Goal: Information Seeking & Learning: Learn about a topic

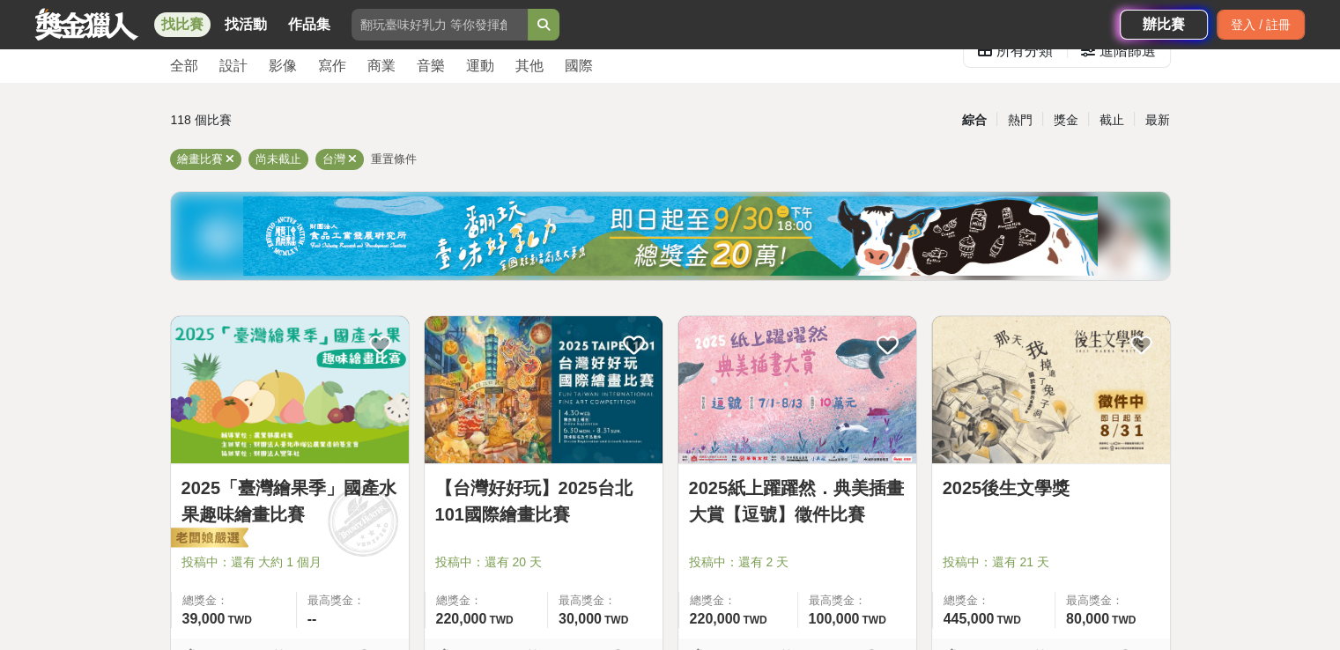
scroll to position [176, 0]
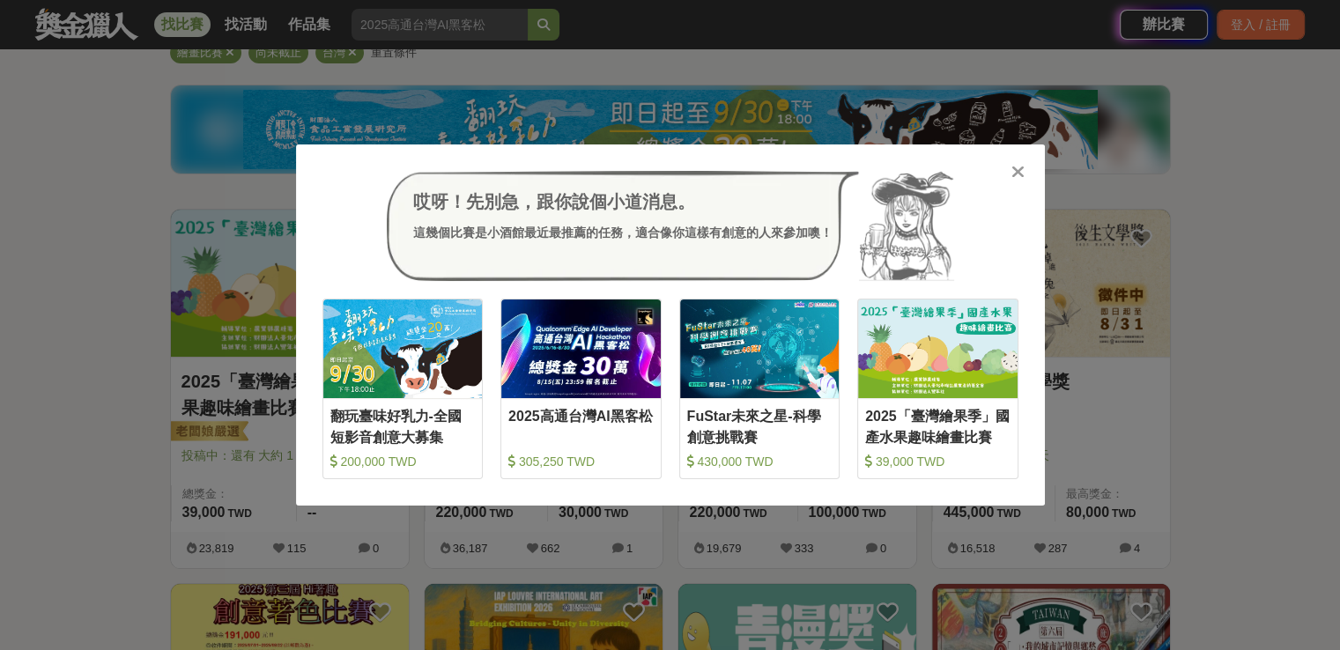
click at [1010, 163] on div at bounding box center [1019, 171] width 18 height 18
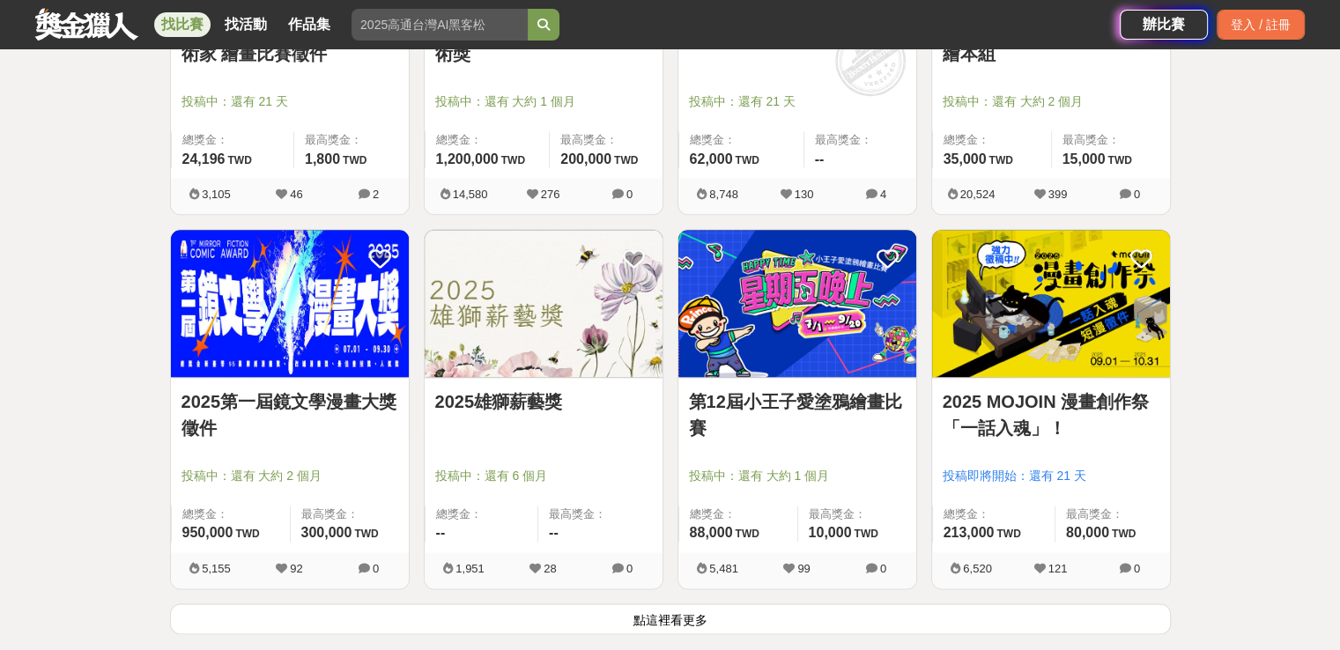
scroll to position [2203, 0]
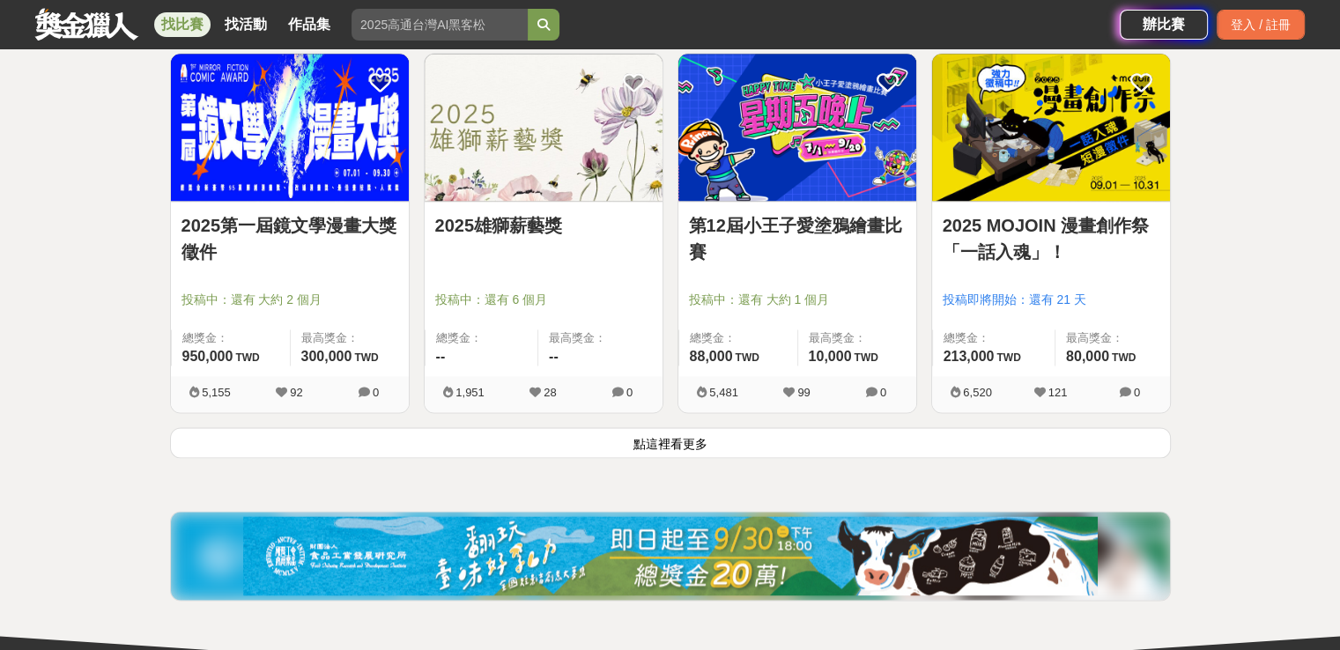
click at [663, 447] on button "點這裡看更多" at bounding box center [670, 442] width 1001 height 31
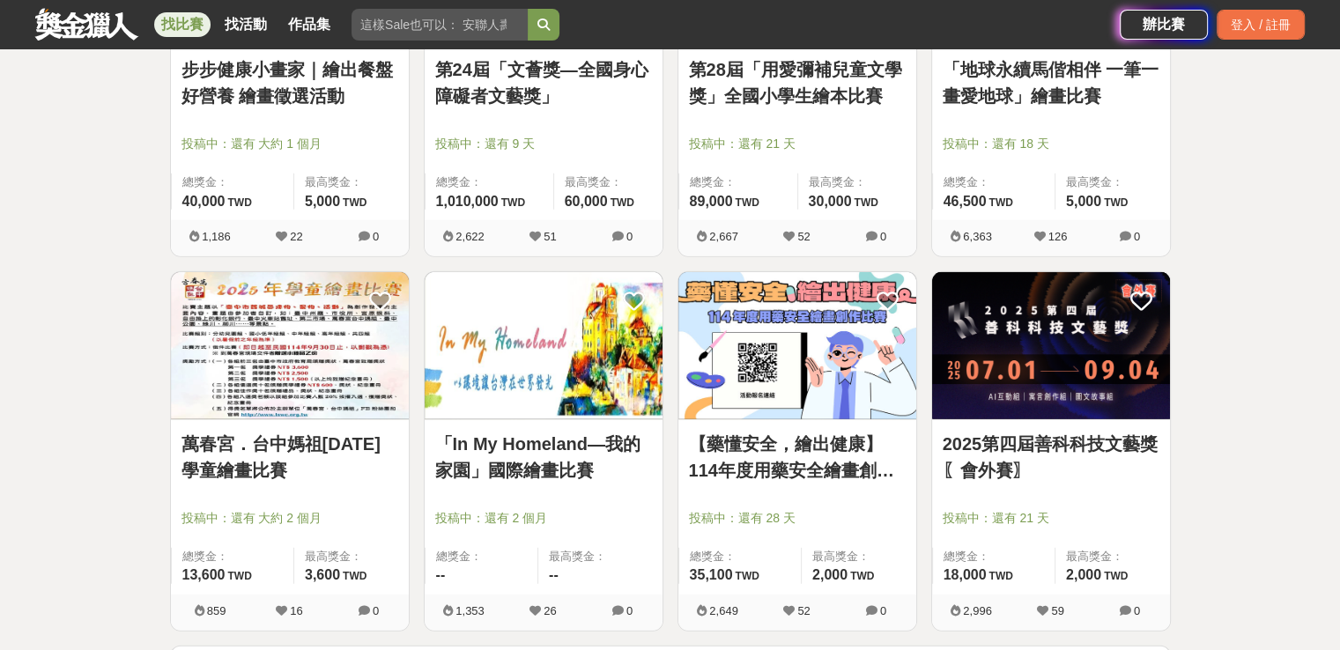
scroll to position [4406, 0]
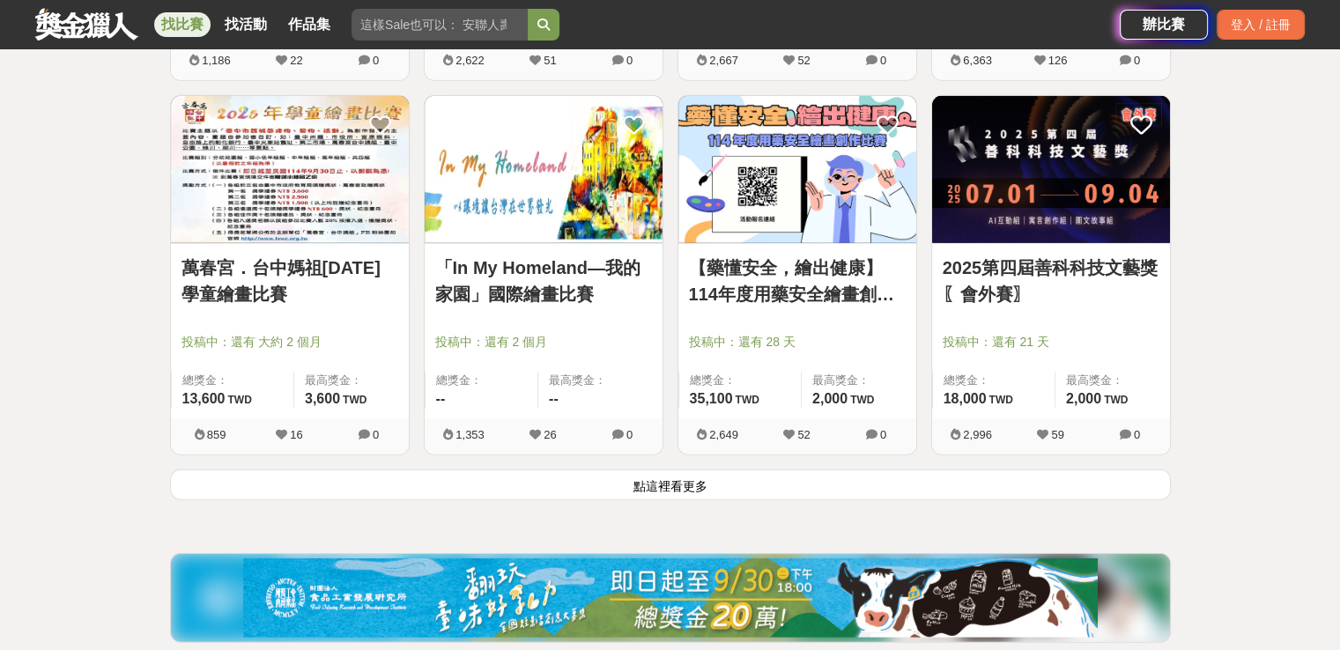
click at [736, 476] on button "點這裡看更多" at bounding box center [670, 485] width 1001 height 31
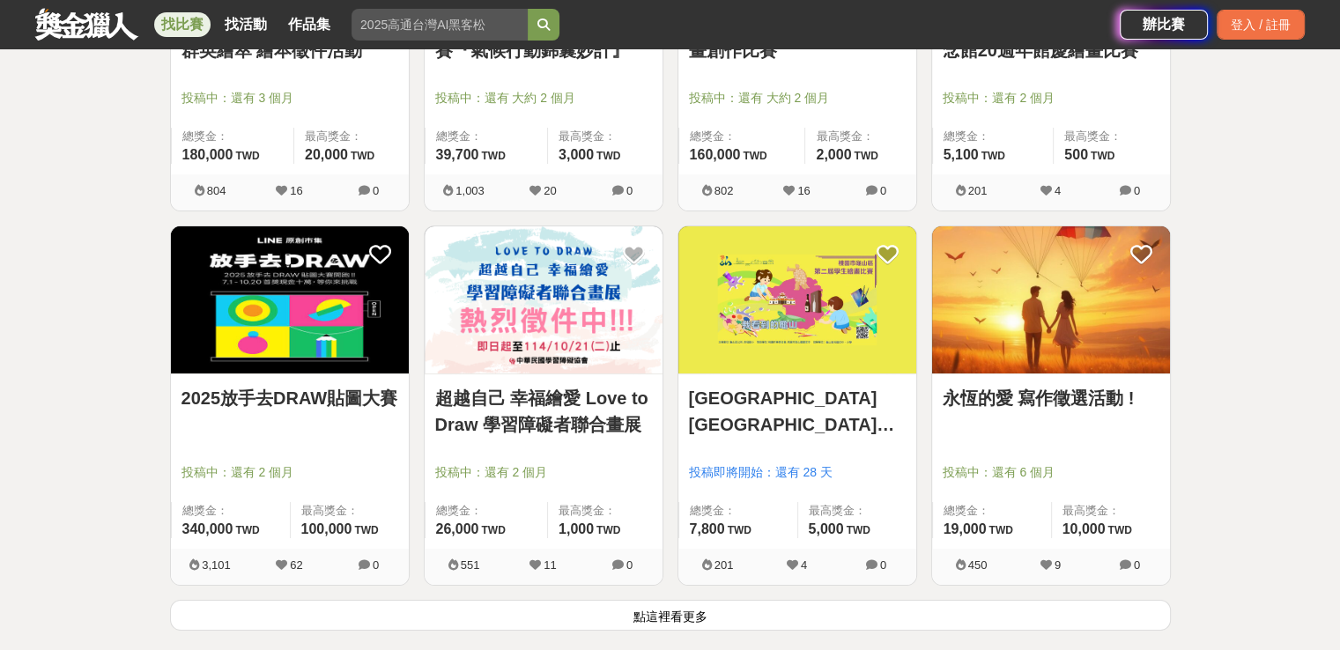
scroll to position [6696, 0]
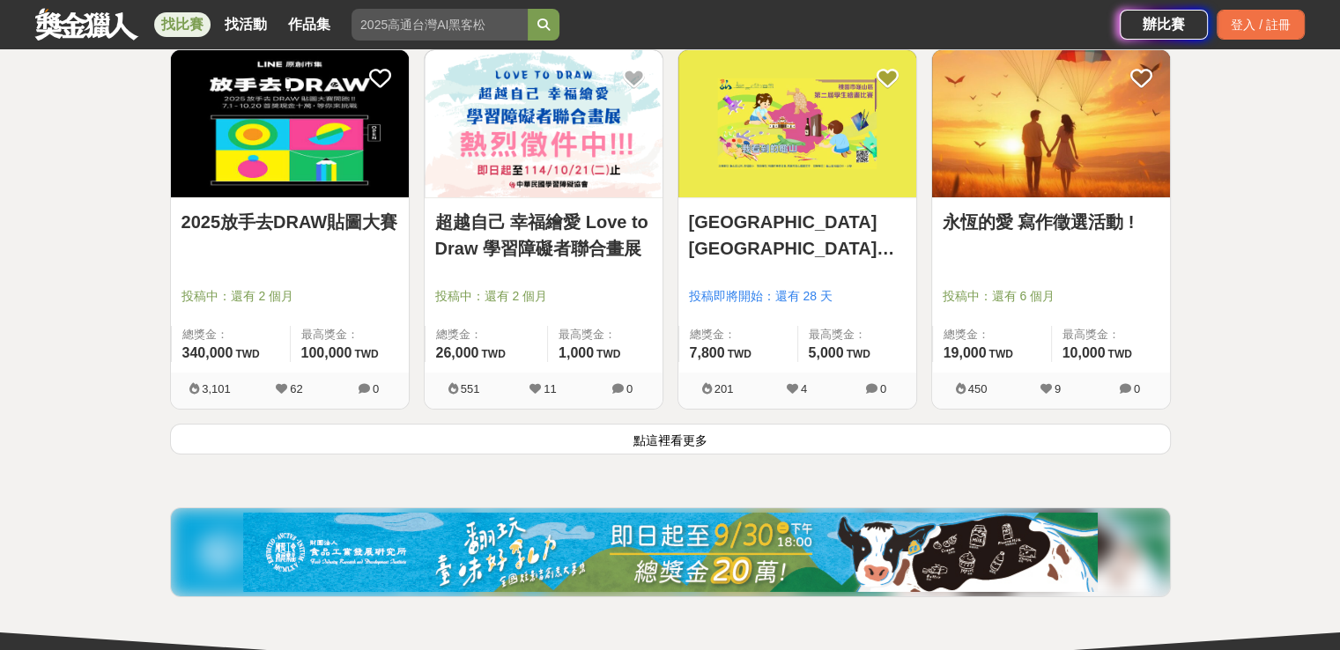
click at [656, 442] on button "點這裡看更多" at bounding box center [670, 439] width 1001 height 31
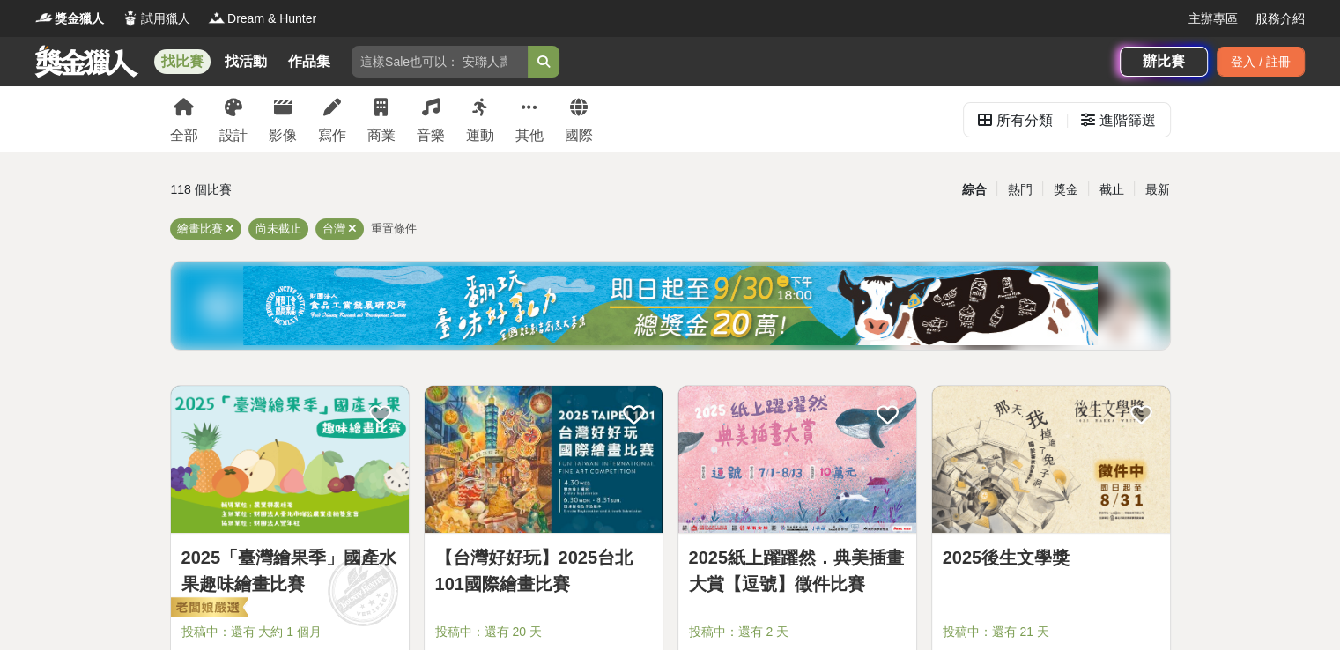
click at [330, 426] on img at bounding box center [290, 459] width 238 height 147
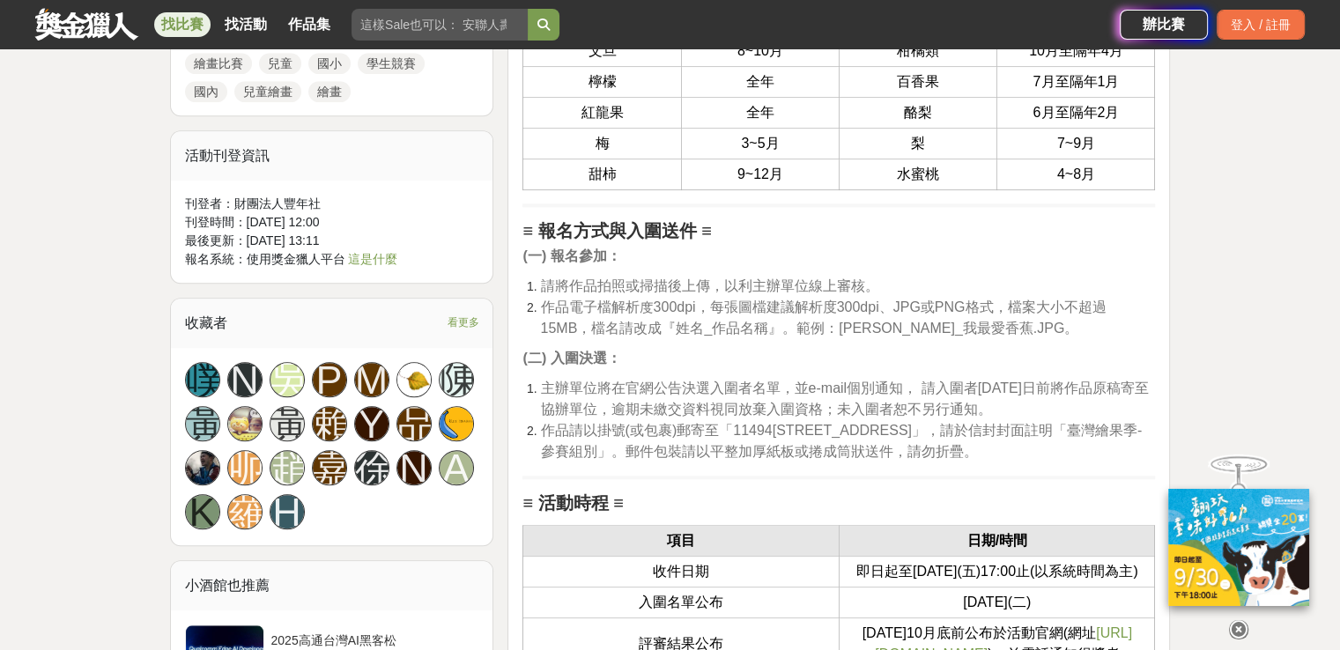
scroll to position [1586, 0]
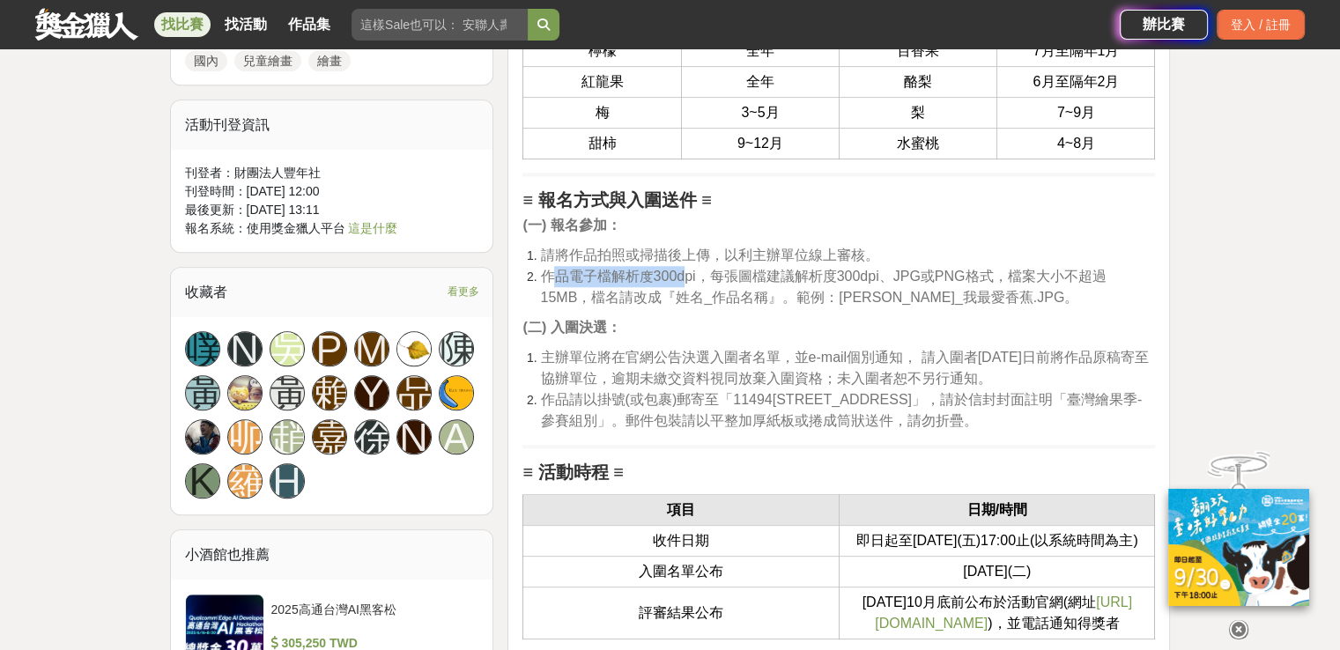
drag, startPoint x: 553, startPoint y: 274, endPoint x: 685, endPoint y: 282, distance: 131.5
click at [685, 282] on span "作品電子檔解析度300dpi，每張圖檔建議解析度300dpi、JPG或PNG格式，檔案大小不超過15MB，檔名請改成『姓名_作品名稱』。範例：王小美_我最愛香…" at bounding box center [823, 287] width 566 height 36
click at [730, 296] on span "作品電子檔解析度300dpi，每張圖檔建議解析度300dpi、JPG或PNG格式，檔案大小不超過15MB，檔名請改成『姓名_作品名稱』。範例：王小美_我最愛香…" at bounding box center [823, 287] width 566 height 36
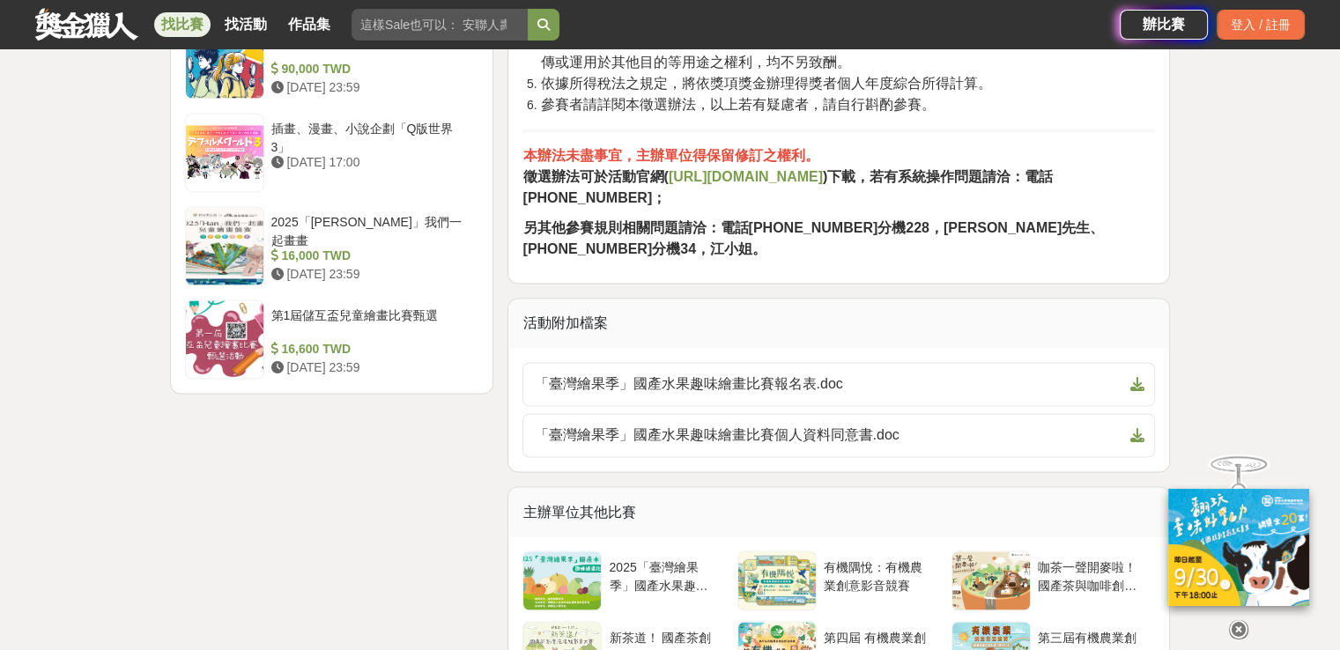
scroll to position [2996, 0]
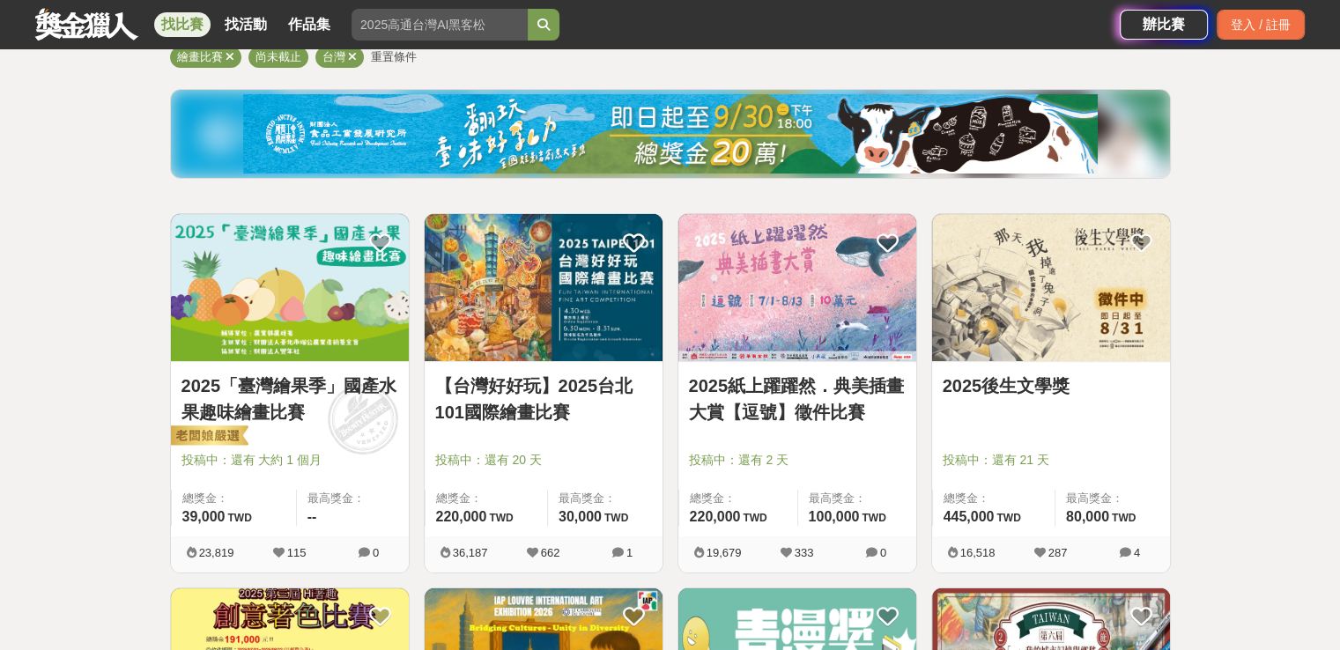
scroll to position [176, 0]
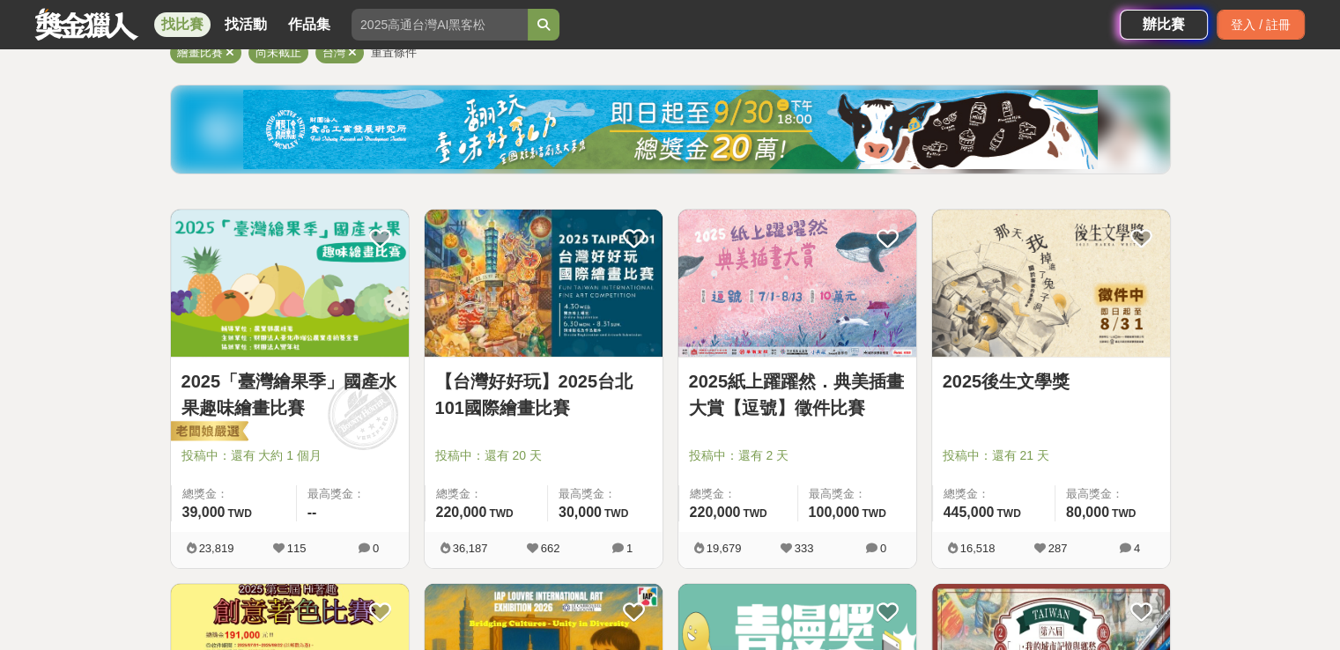
click at [308, 317] on img at bounding box center [290, 283] width 238 height 147
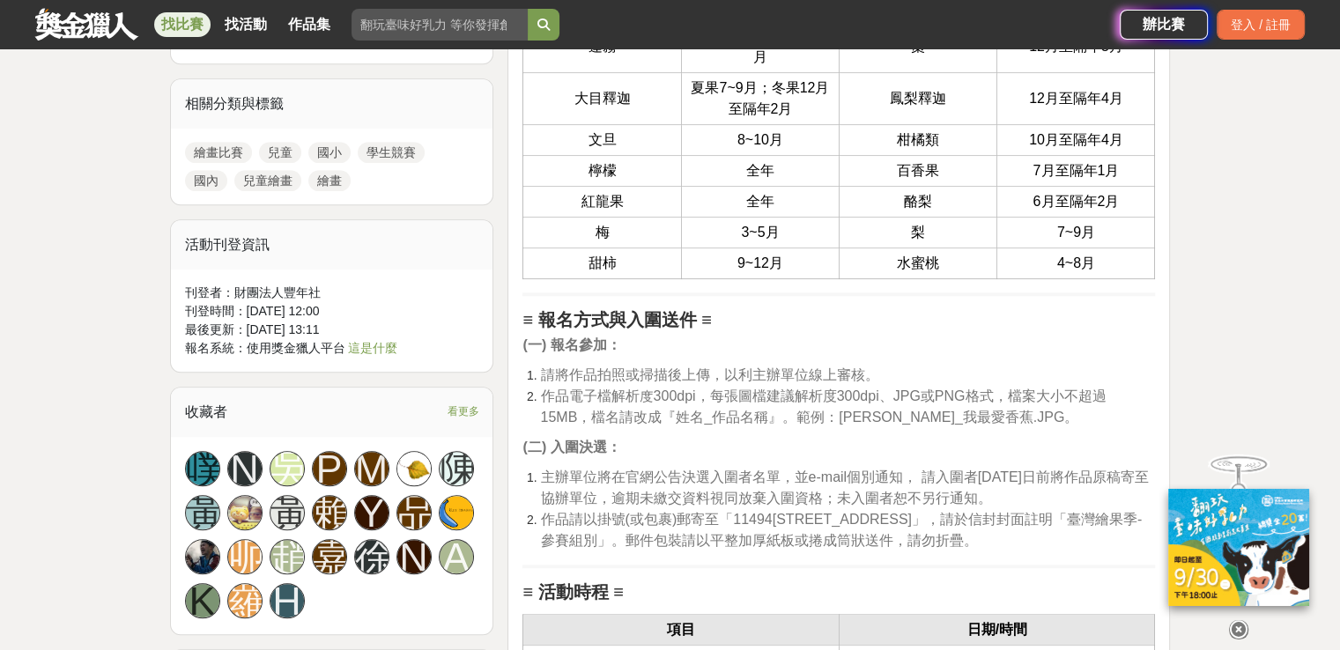
scroll to position [1586, 0]
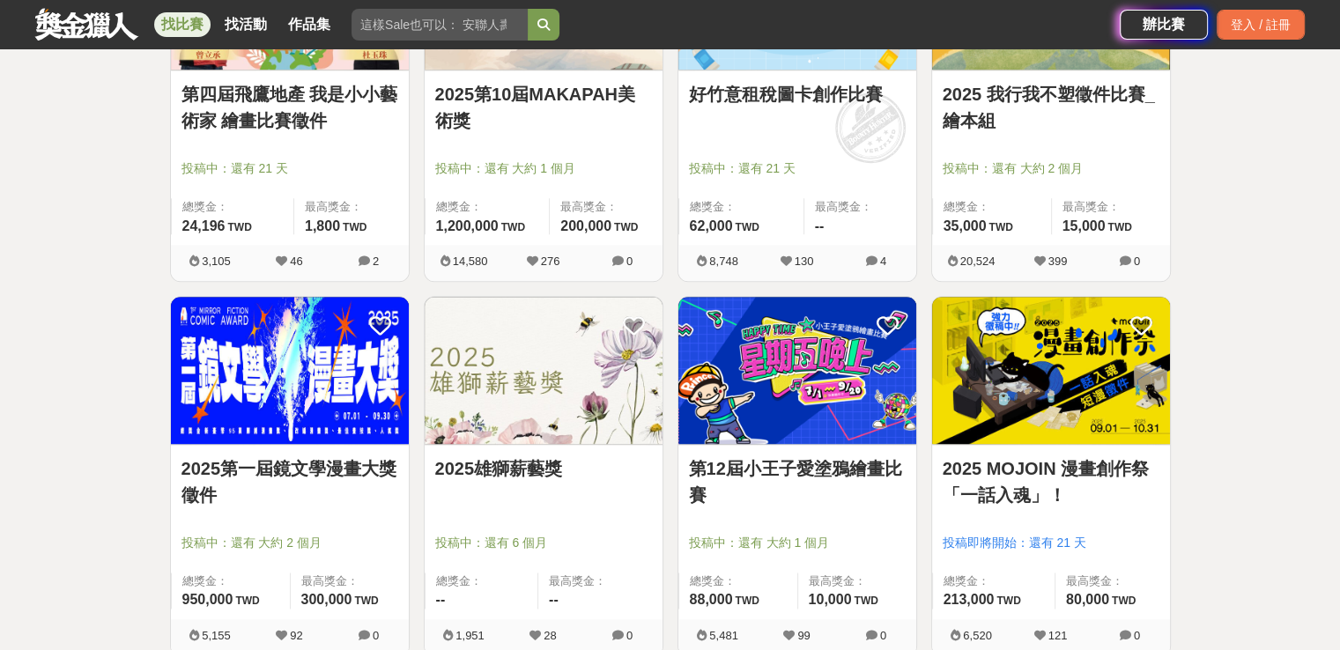
scroll to position [2027, 0]
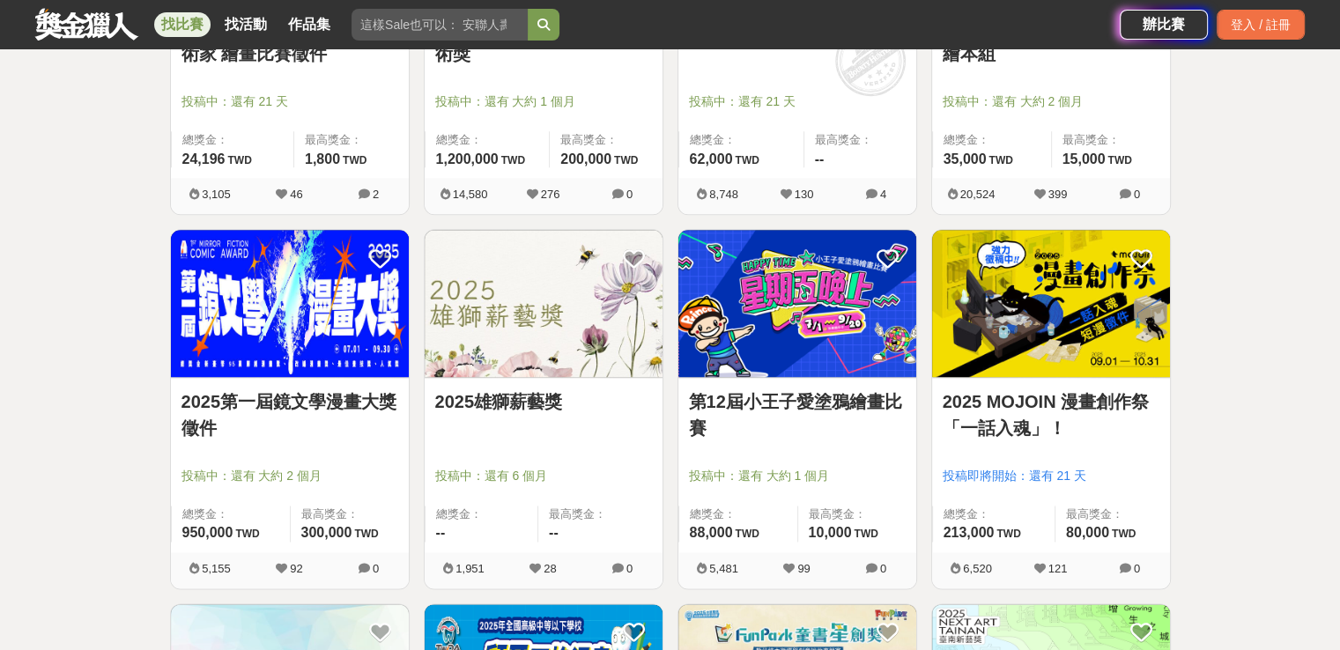
drag, startPoint x: 849, startPoint y: 334, endPoint x: 69, endPoint y: 312, distance: 780.1
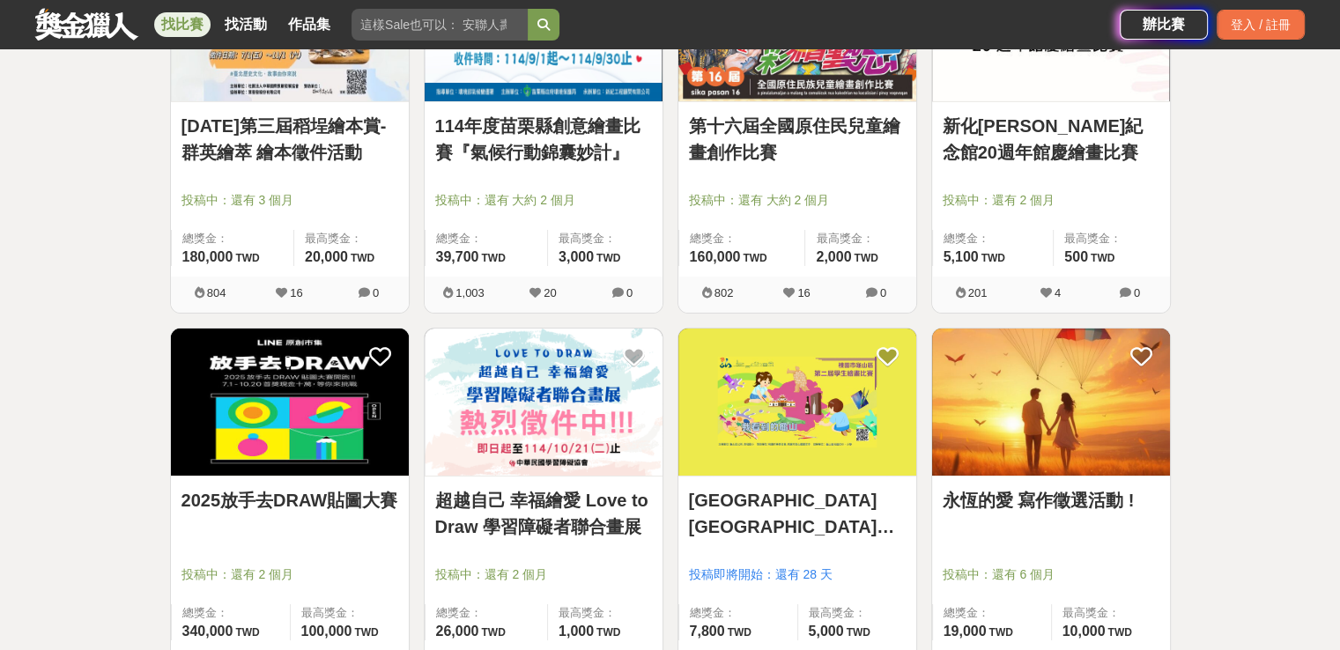
scroll to position [6608, 0]
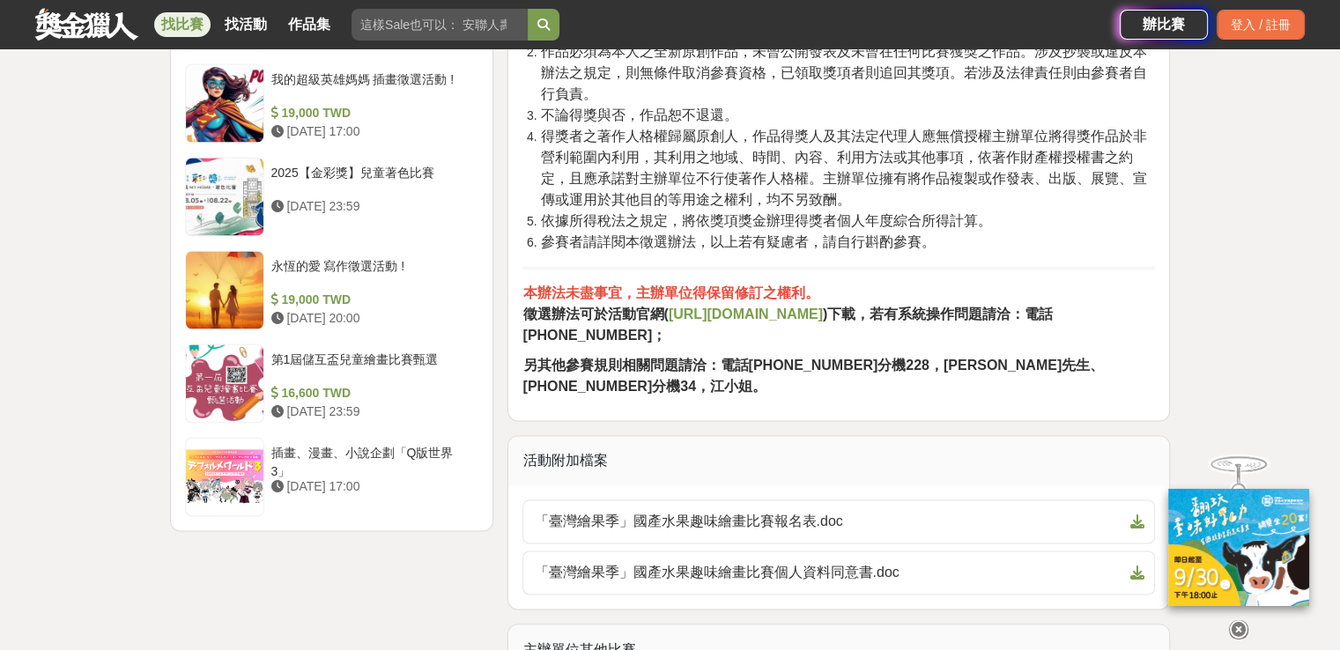
scroll to position [2908, 0]
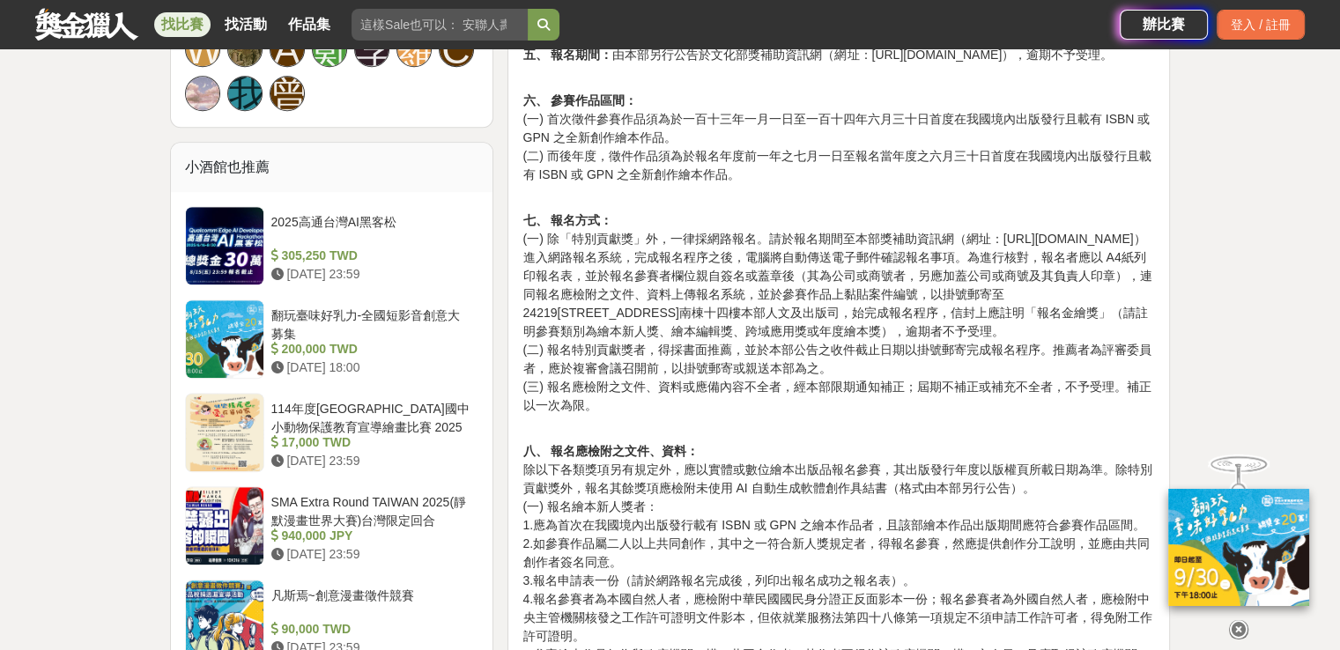
scroll to position [1322, 0]
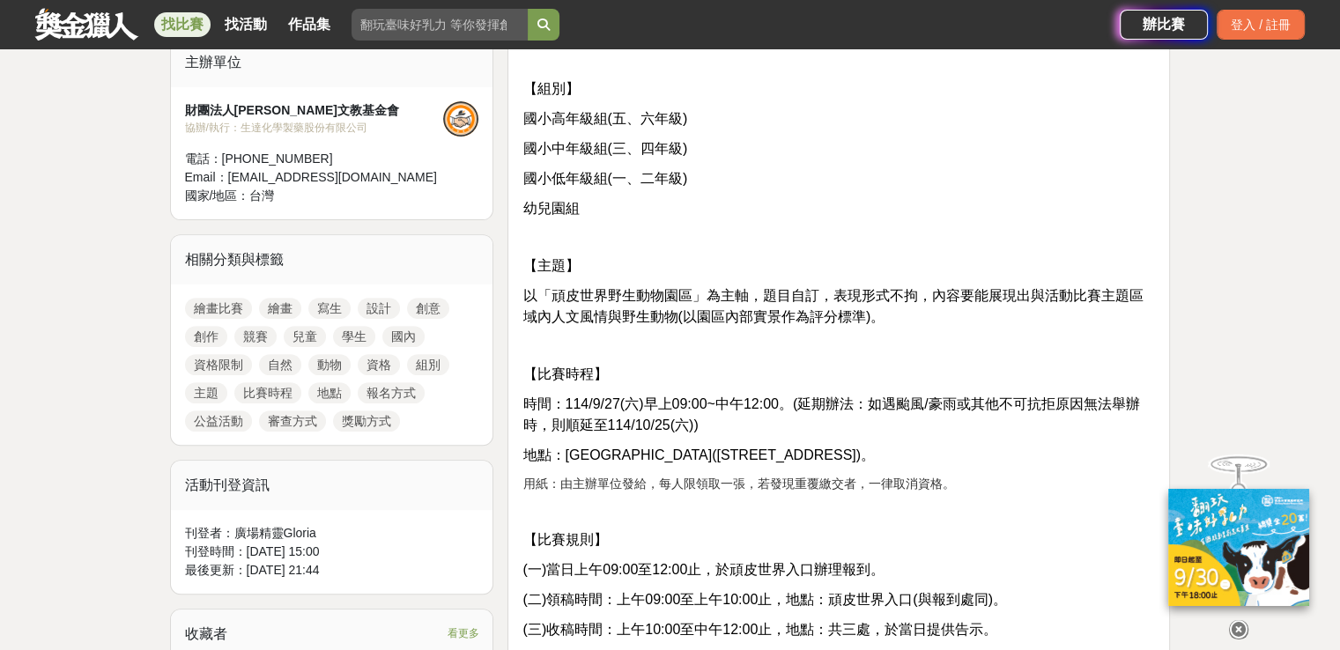
scroll to position [793, 0]
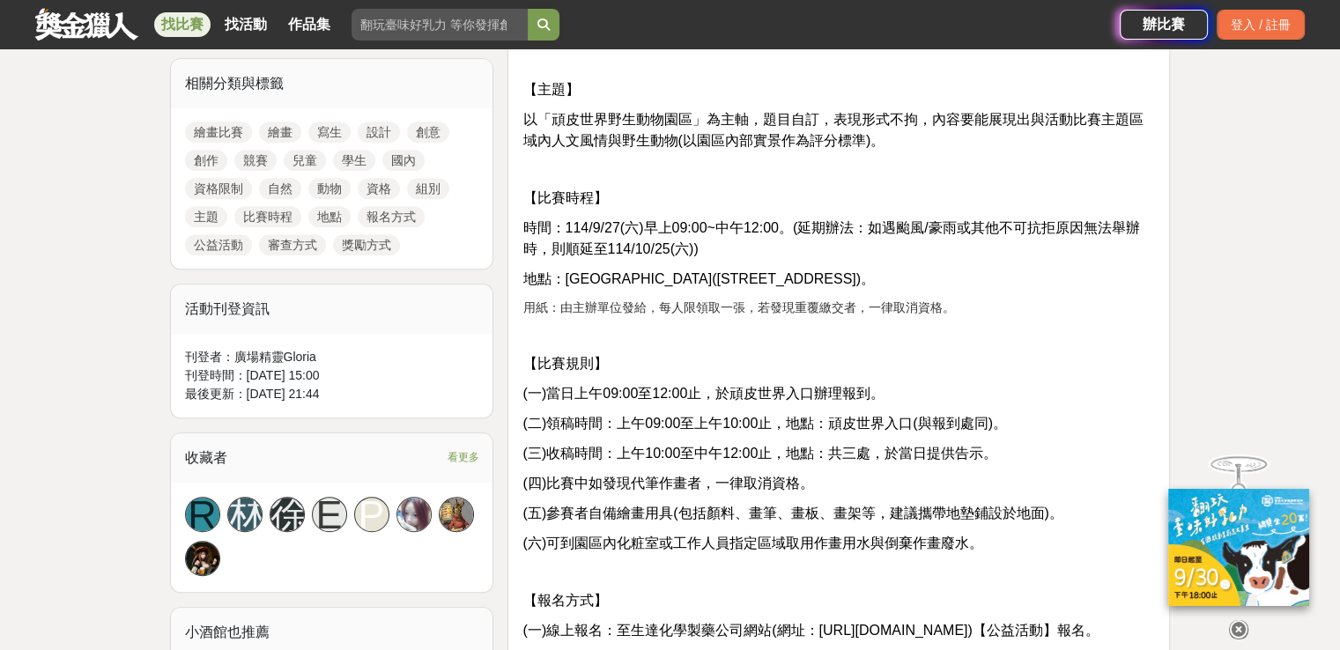
click at [804, 343] on div "【資格】 各縣市國民小學及幼兒園小朋友，皆歡迎報名參加。 【組別】 國小高年級組(五、六年級) 國小中年級組(三、四年級) 國小低年級組(一、二年級) 幼兒園…" at bounding box center [839, 516] width 633 height 1403
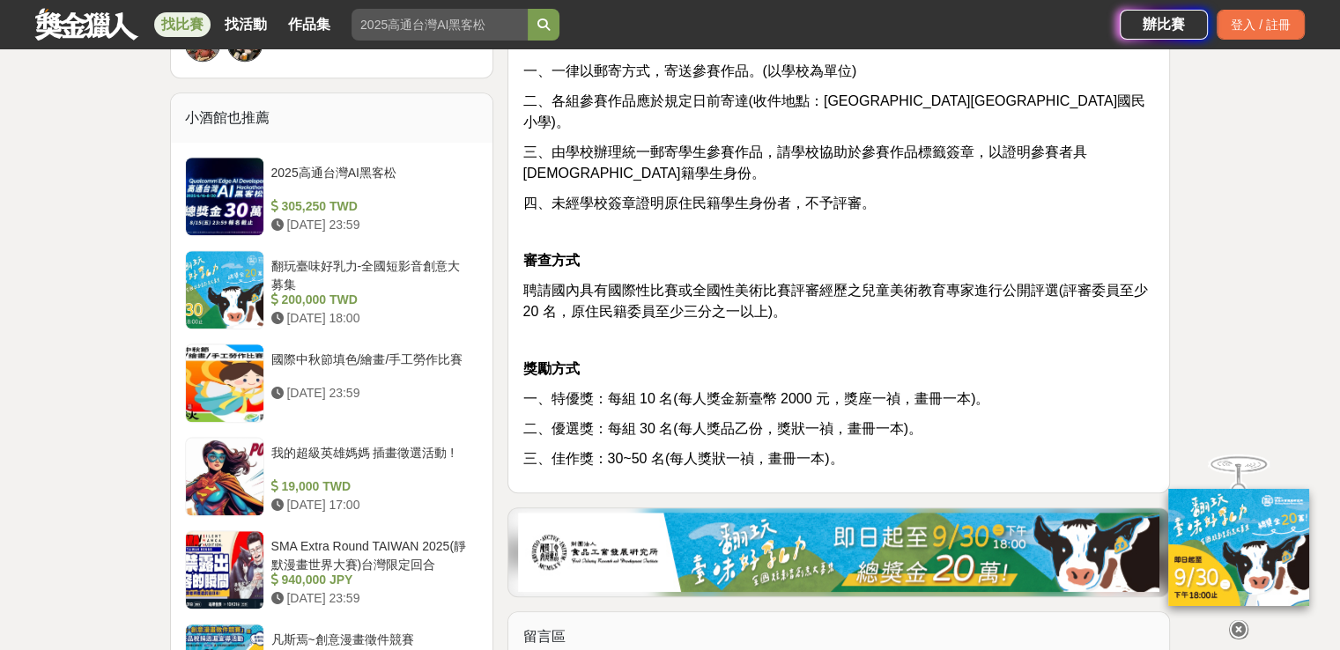
scroll to position [1410, 0]
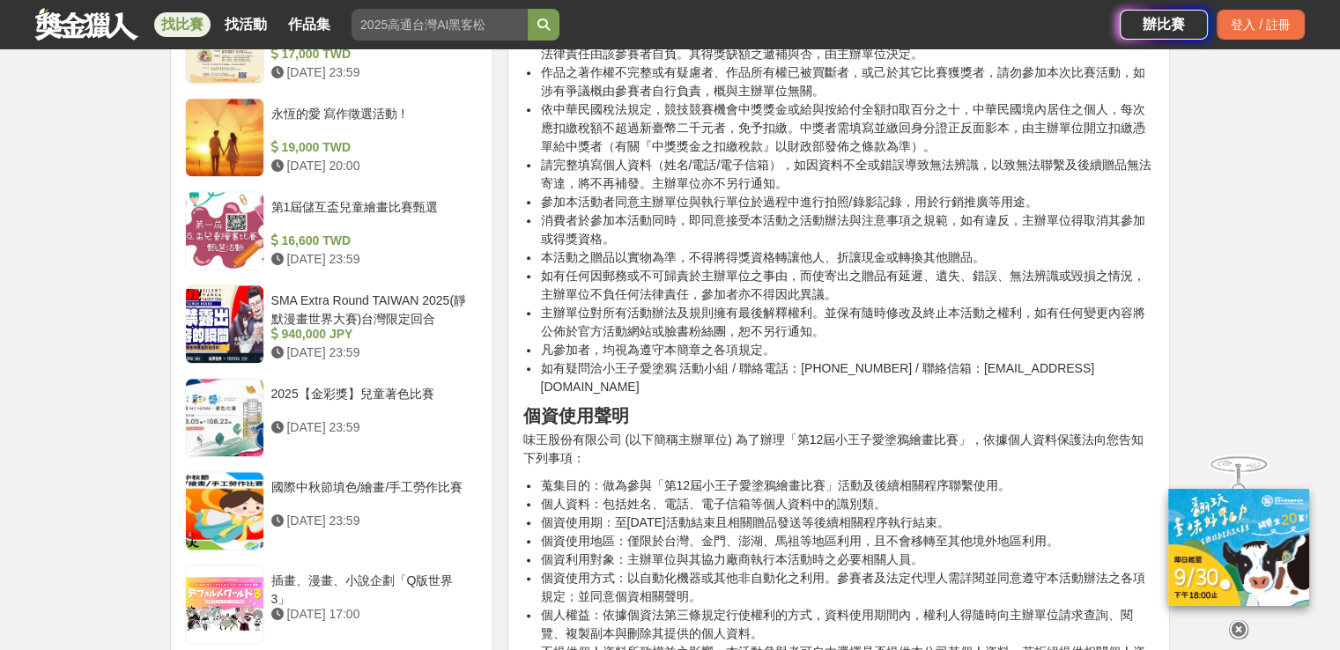
scroll to position [2027, 0]
